Goal: Information Seeking & Learning: Learn about a topic

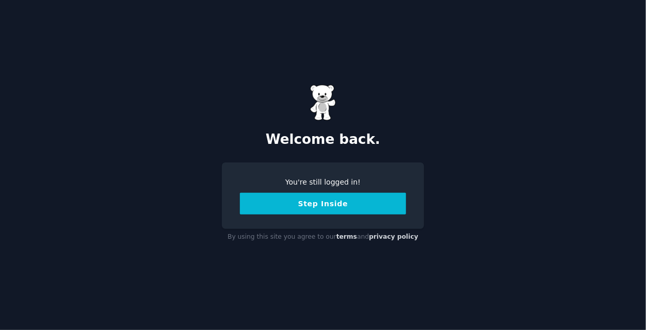
click at [312, 206] on button "Step Inside" at bounding box center [323, 204] width 166 height 22
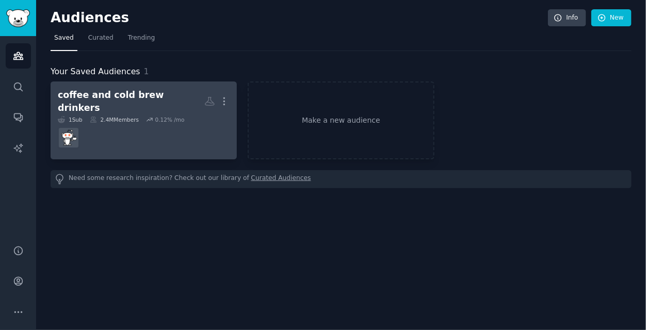
click at [123, 133] on dd at bounding box center [144, 137] width 172 height 29
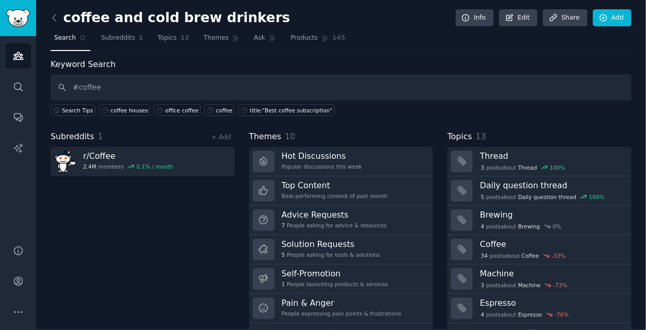
type input "#coffee"
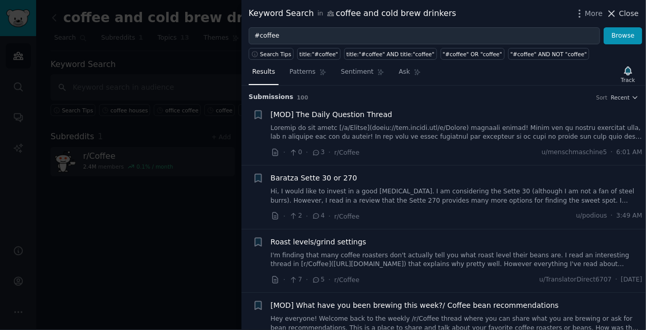
click at [624, 13] on span "Close" at bounding box center [630, 13] width 20 height 11
